Goal: Task Accomplishment & Management: Manage account settings

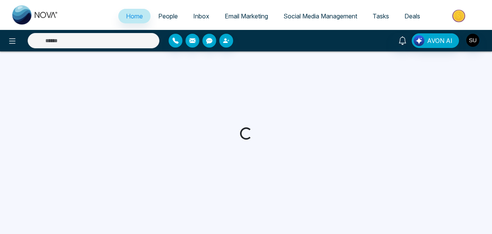
select select "*"
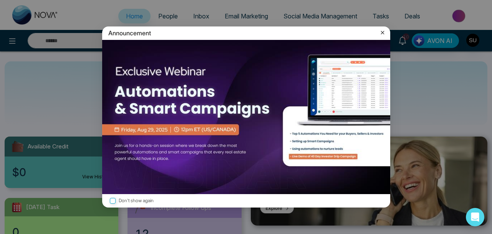
click at [385, 32] on icon at bounding box center [383, 33] width 8 height 8
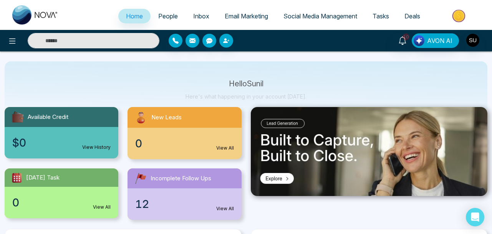
scroll to position [25, 0]
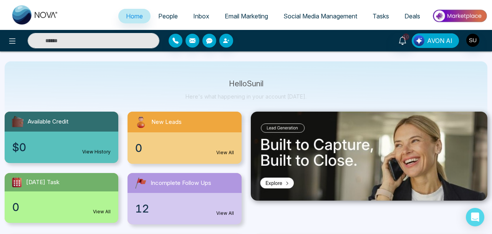
click at [438, 44] on span "AVON AI" at bounding box center [439, 40] width 25 height 9
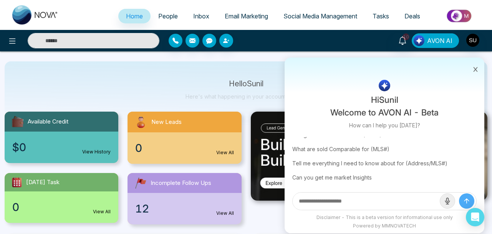
scroll to position [50, 0]
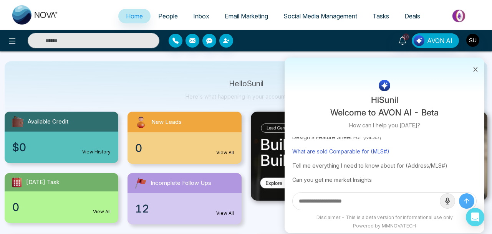
click at [348, 152] on div "What are sold Comparable for (MLS#)" at bounding box center [384, 151] width 184 height 14
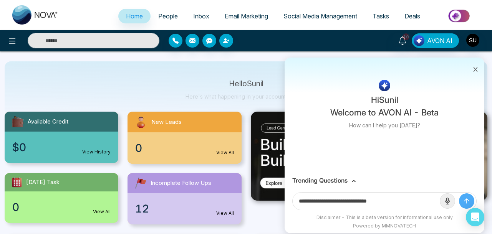
scroll to position [0, 0]
click at [403, 199] on input "**********" at bounding box center [366, 201] width 147 height 17
paste input "********"
type input "**********"
click at [465, 199] on icon "submit" at bounding box center [467, 201] width 8 height 8
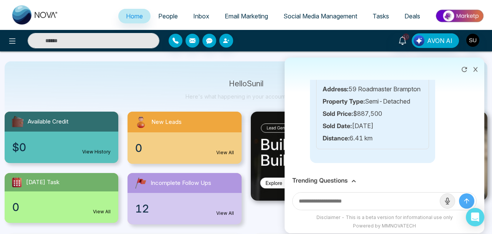
scroll to position [2258, 0]
click at [353, 180] on icon at bounding box center [354, 181] width 4 height 2
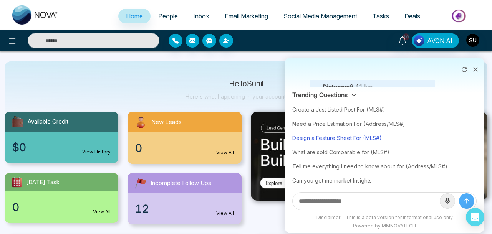
scroll to position [15, 0]
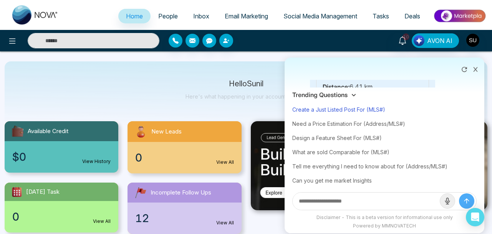
click at [360, 110] on div "Create a Just Listed Post For (MLS#)" at bounding box center [384, 110] width 184 height 14
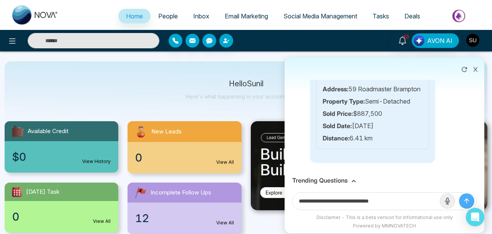
click at [401, 204] on input "**********" at bounding box center [366, 201] width 147 height 17
paste input "********"
type input "**********"
click at [466, 202] on icon "submit" at bounding box center [467, 201] width 8 height 8
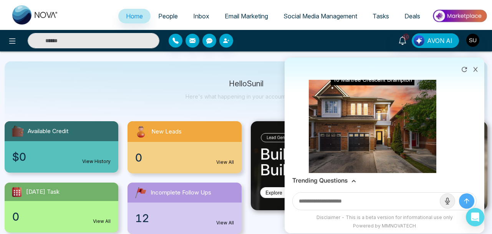
scroll to position [2436, 0]
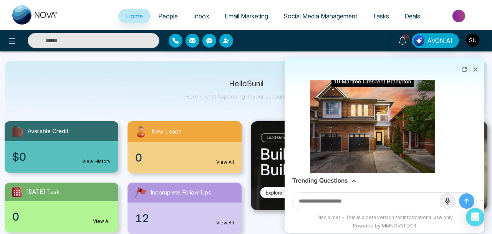
click at [354, 182] on icon at bounding box center [354, 181] width 5 height 5
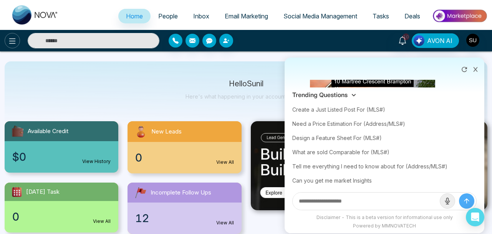
click at [9, 40] on icon at bounding box center [12, 41] width 9 height 9
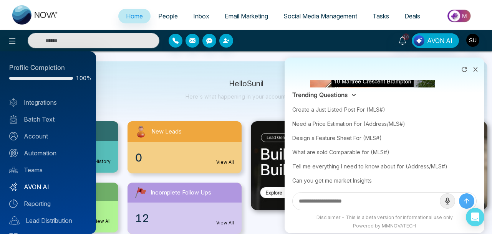
click at [38, 184] on link "AVON AI" at bounding box center [48, 187] width 78 height 9
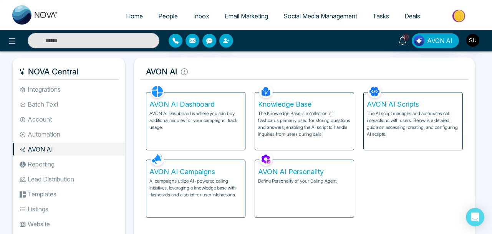
click at [189, 128] on p "AVON AI Dashboard is where you can buy additional minutes for your campaigns, t…" at bounding box center [195, 120] width 93 height 21
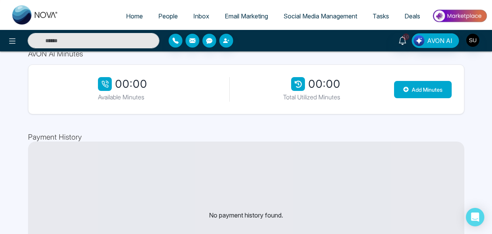
scroll to position [50, 0]
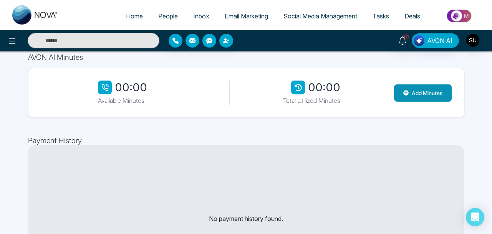
click at [425, 93] on button "Add Minutes" at bounding box center [423, 93] width 58 height 17
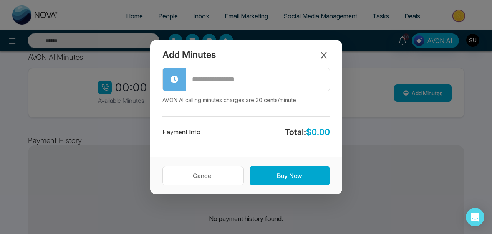
click at [233, 83] on input "text" at bounding box center [258, 80] width 144 height 22
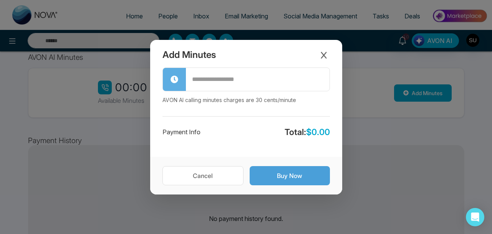
click at [296, 181] on button "Buy Now" at bounding box center [290, 175] width 80 height 19
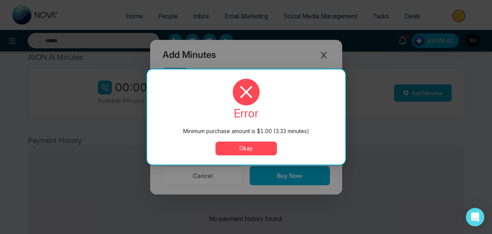
click at [256, 144] on button "Okay" at bounding box center [246, 149] width 61 height 14
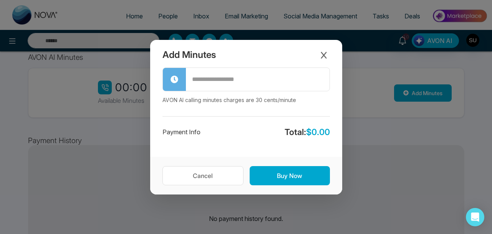
click at [235, 81] on input "text" at bounding box center [258, 80] width 144 height 22
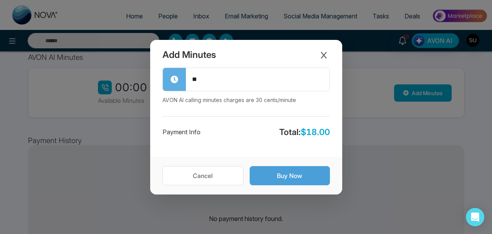
type input "**"
click at [284, 169] on button "Buy Now" at bounding box center [290, 175] width 80 height 19
click at [280, 175] on button "Buy Now" at bounding box center [290, 175] width 80 height 19
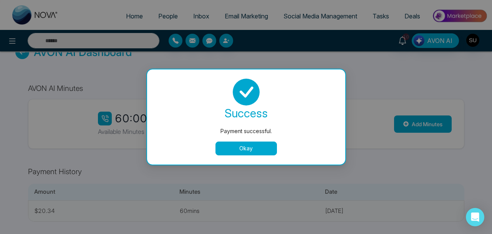
scroll to position [19, 0]
click at [249, 151] on button "Okay" at bounding box center [246, 149] width 61 height 14
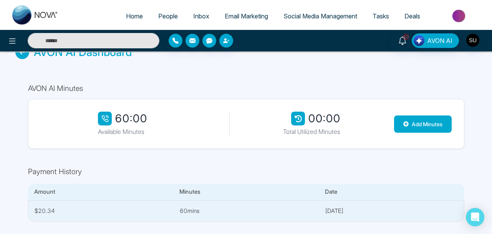
scroll to position [0, 0]
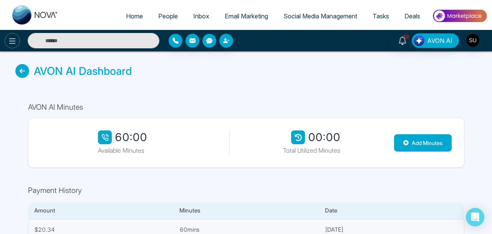
click at [12, 37] on icon at bounding box center [12, 41] width 9 height 9
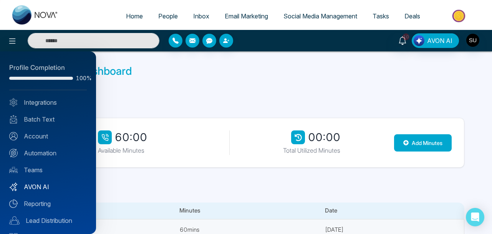
click at [38, 189] on link "AVON AI" at bounding box center [48, 187] width 78 height 9
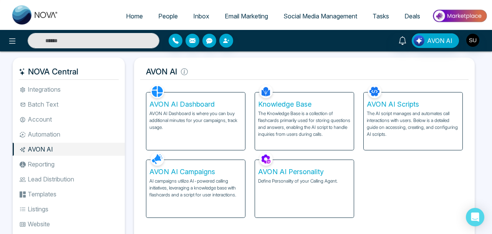
click at [189, 105] on h5 "AVON AI Dashboard" at bounding box center [195, 104] width 93 height 8
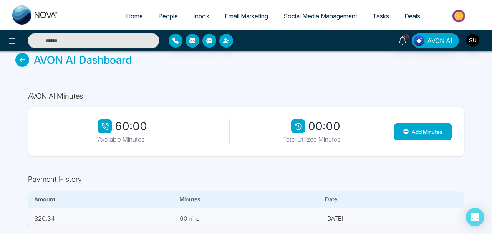
scroll to position [19, 0]
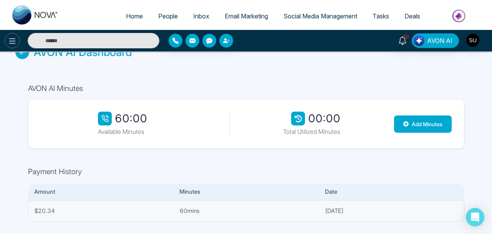
click at [15, 40] on icon at bounding box center [12, 41] width 9 height 9
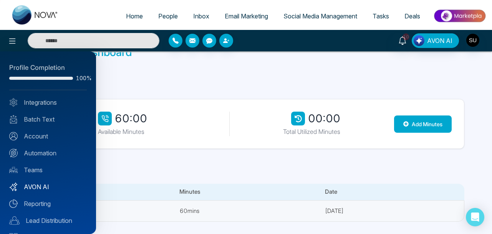
click at [38, 189] on link "AVON AI" at bounding box center [48, 187] width 78 height 9
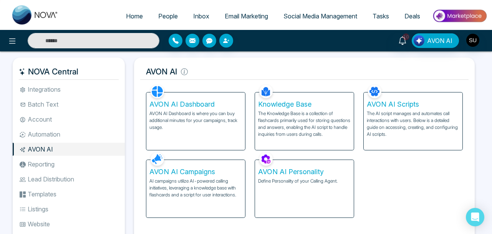
click at [299, 121] on p "The Knowledge Base is a collection of flashcards primarily used for storing que…" at bounding box center [304, 124] width 93 height 28
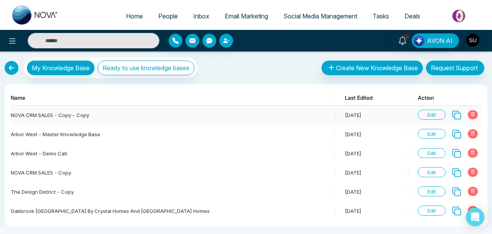
click at [435, 113] on span "Edit" at bounding box center [432, 115] width 28 height 10
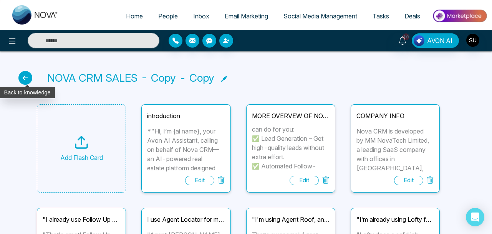
click at [27, 79] on icon at bounding box center [25, 78] width 14 height 14
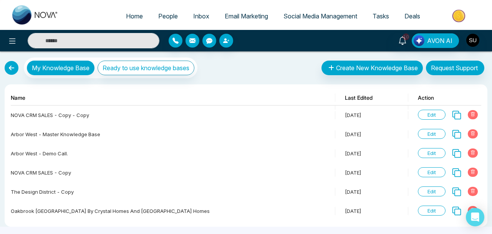
click at [9, 66] on link at bounding box center [12, 68] width 14 height 14
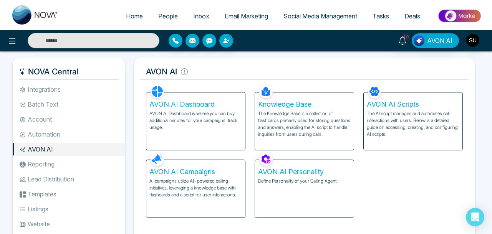
click at [403, 119] on p "The AI script manages and automates call interactions with users. Below is a de…" at bounding box center [413, 124] width 93 height 28
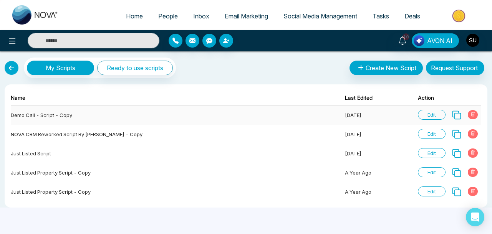
click at [431, 116] on span "Edit" at bounding box center [432, 115] width 28 height 10
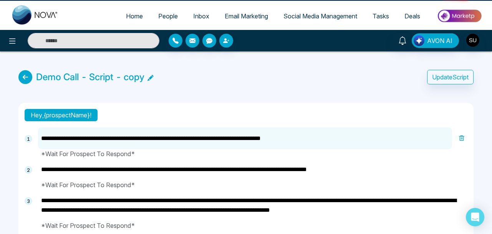
type textarea "**********"
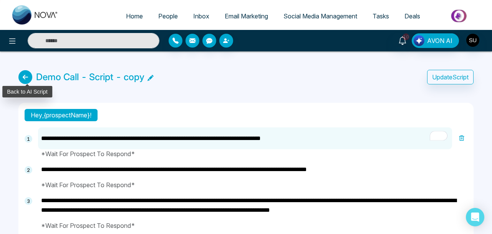
click at [27, 78] on icon at bounding box center [25, 77] width 14 height 14
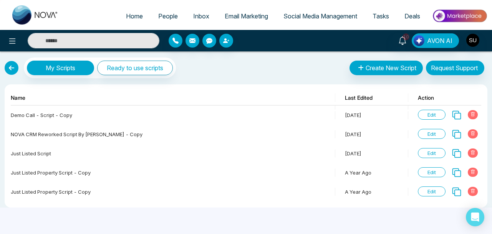
click at [10, 64] on link at bounding box center [12, 68] width 14 height 14
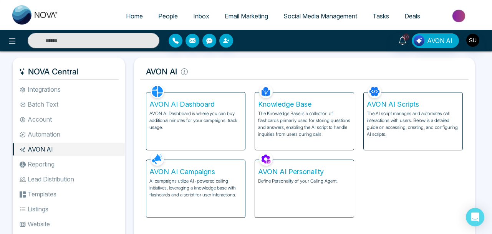
click at [186, 179] on p "AI campaigns utilize AI-powered calling initiatives, leveraging a knowledge bas…" at bounding box center [195, 188] width 93 height 21
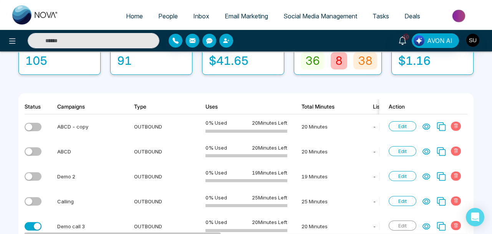
scroll to position [81, 0]
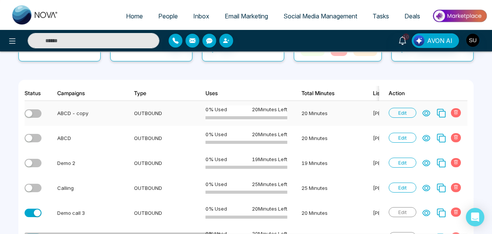
click at [442, 114] on icon at bounding box center [441, 113] width 10 height 10
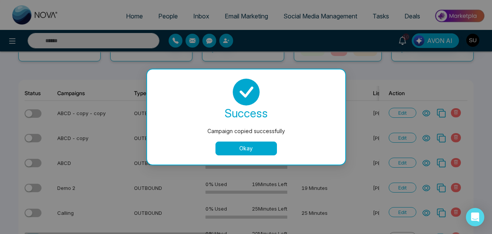
click at [264, 151] on button "Okay" at bounding box center [246, 149] width 61 height 14
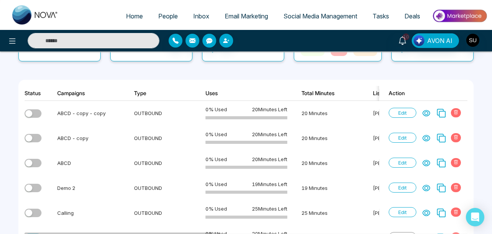
scroll to position [0, 0]
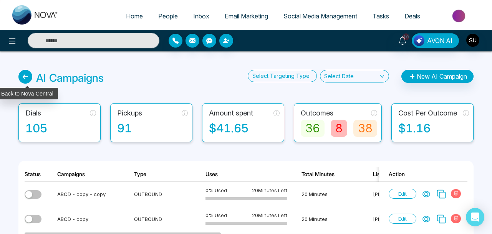
click at [23, 76] on icon at bounding box center [25, 77] width 14 height 14
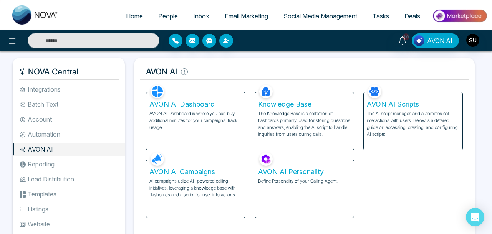
click at [304, 171] on h5 "AVON AI Personality" at bounding box center [304, 172] width 93 height 8
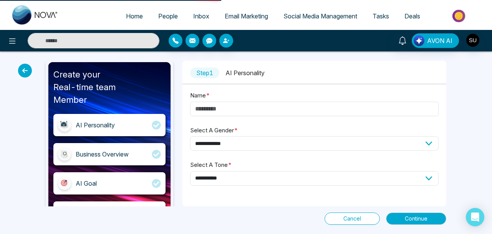
type input "******"
select select "****"
select select "**********"
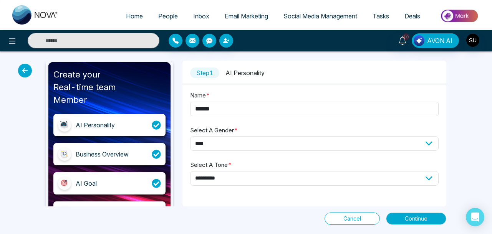
click at [26, 71] on icon at bounding box center [25, 71] width 14 height 14
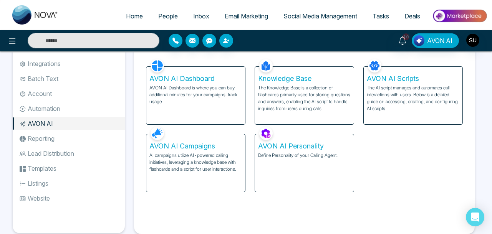
scroll to position [30, 0]
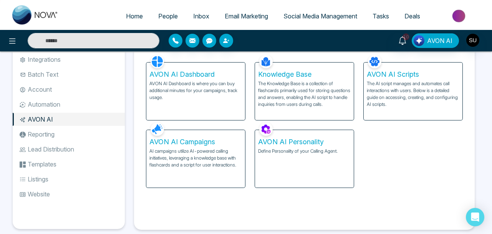
click at [208, 159] on p "AI campaigns utilize AI-powered calling initiatives, leveraging a knowledge bas…" at bounding box center [195, 158] width 93 height 21
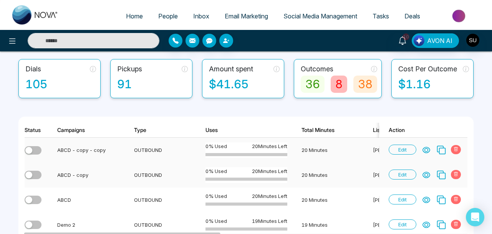
scroll to position [69, 0]
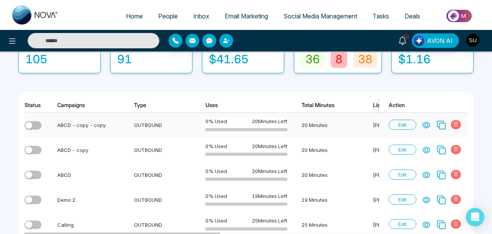
click at [442, 123] on icon at bounding box center [441, 125] width 9 height 9
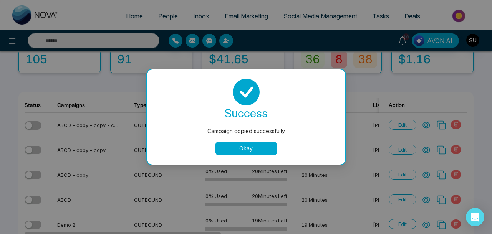
click at [255, 149] on button "Okay" at bounding box center [246, 149] width 61 height 14
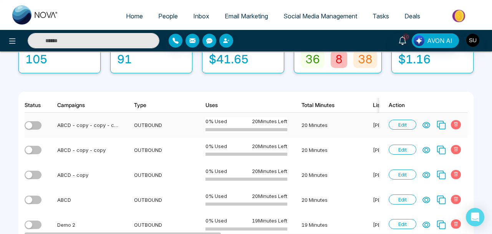
click at [429, 127] on icon at bounding box center [426, 126] width 7 height 6
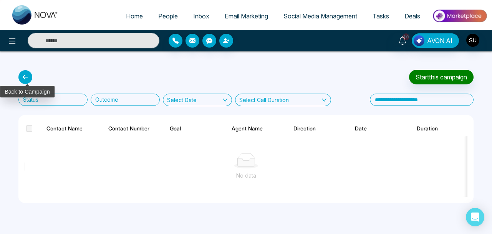
click at [28, 74] on icon at bounding box center [25, 77] width 14 height 14
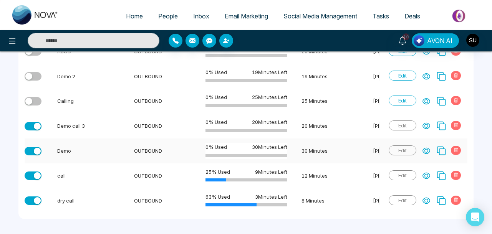
scroll to position [219, 0]
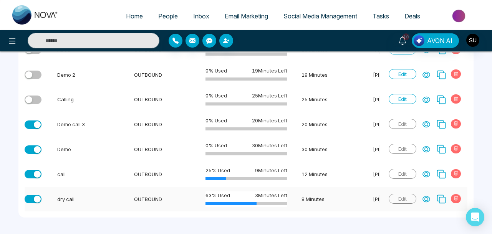
click at [426, 199] on icon at bounding box center [427, 200] width 8 height 8
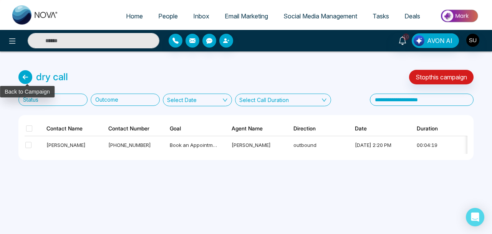
click at [28, 79] on icon at bounding box center [25, 77] width 14 height 14
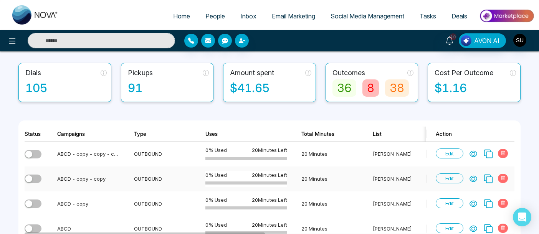
scroll to position [35, 0]
